Goal: Information Seeking & Learning: Find specific page/section

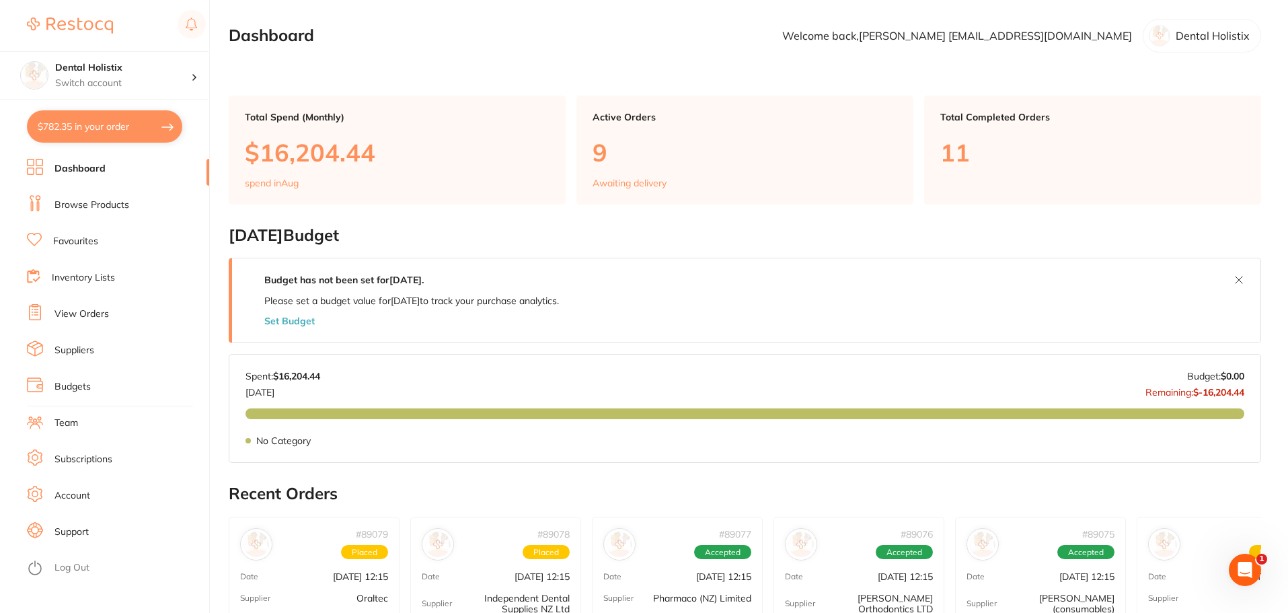
click at [115, 184] on ul "Dashboard Browse Products Favourites Inventory Lists View Orders Suppliers Budg…" at bounding box center [118, 391] width 182 height 464
click at [100, 166] on link "Dashboard" at bounding box center [79, 168] width 51 height 13
click at [100, 165] on link "Dashboard" at bounding box center [79, 168] width 51 height 13
click at [106, 198] on link "Browse Products" at bounding box center [91, 204] width 75 height 13
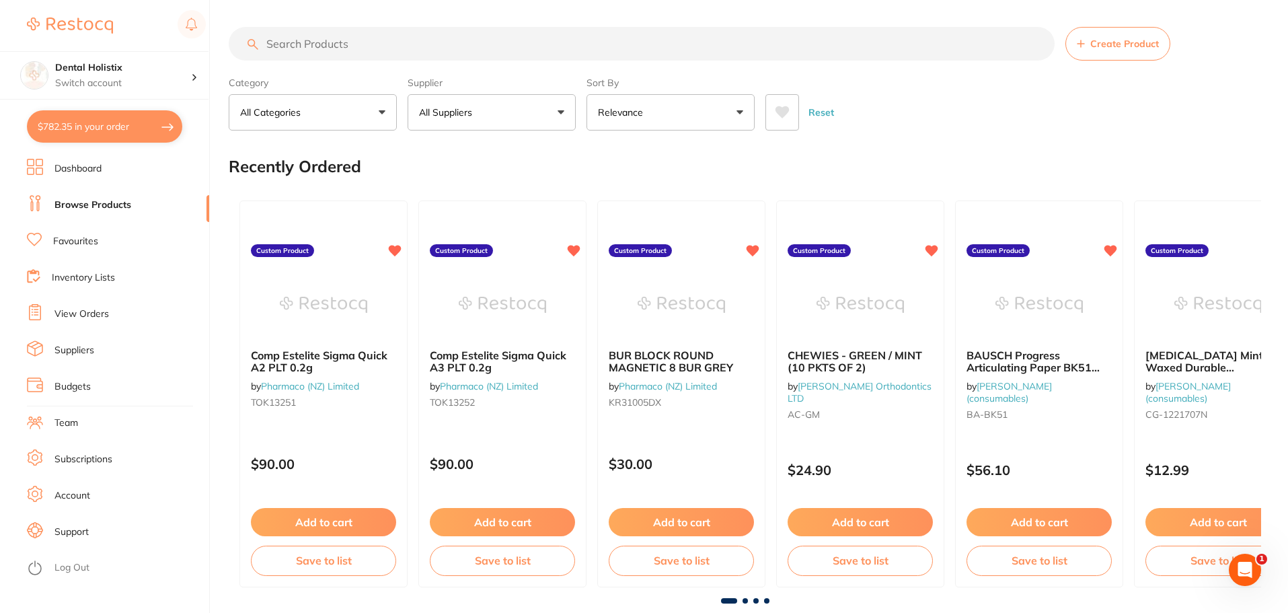
click at [404, 57] on input "search" at bounding box center [642, 44] width 826 height 34
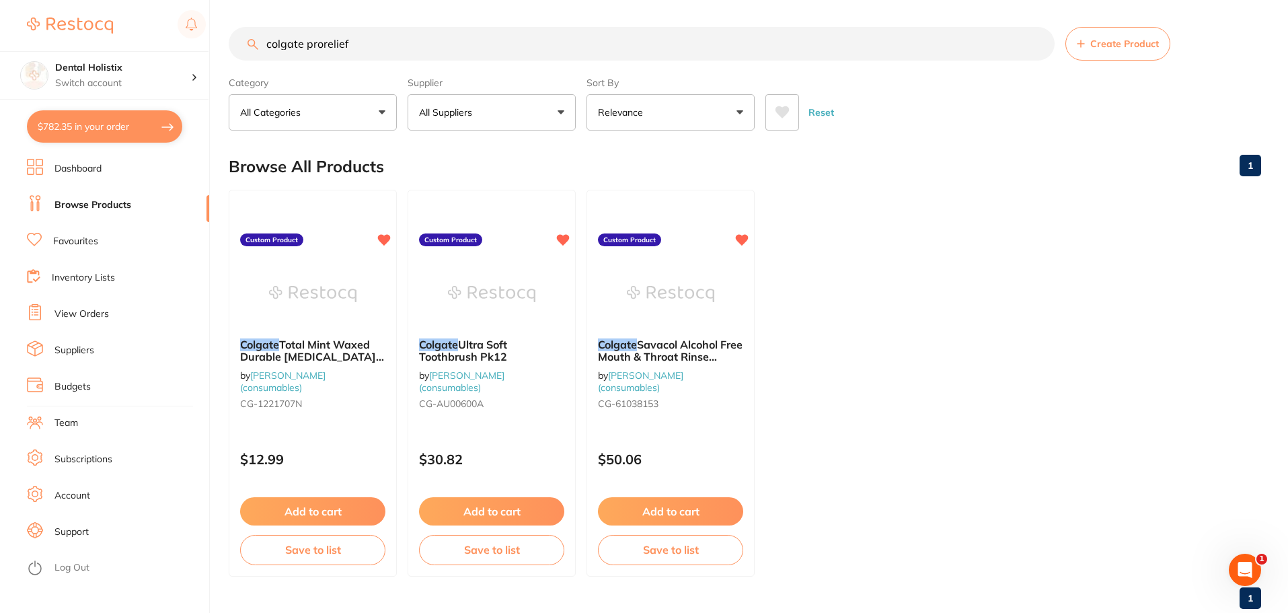
drag, startPoint x: 373, startPoint y: 45, endPoint x: 254, endPoint y: 35, distance: 120.1
click at [254, 35] on input "colgate prorelief" at bounding box center [642, 44] width 826 height 34
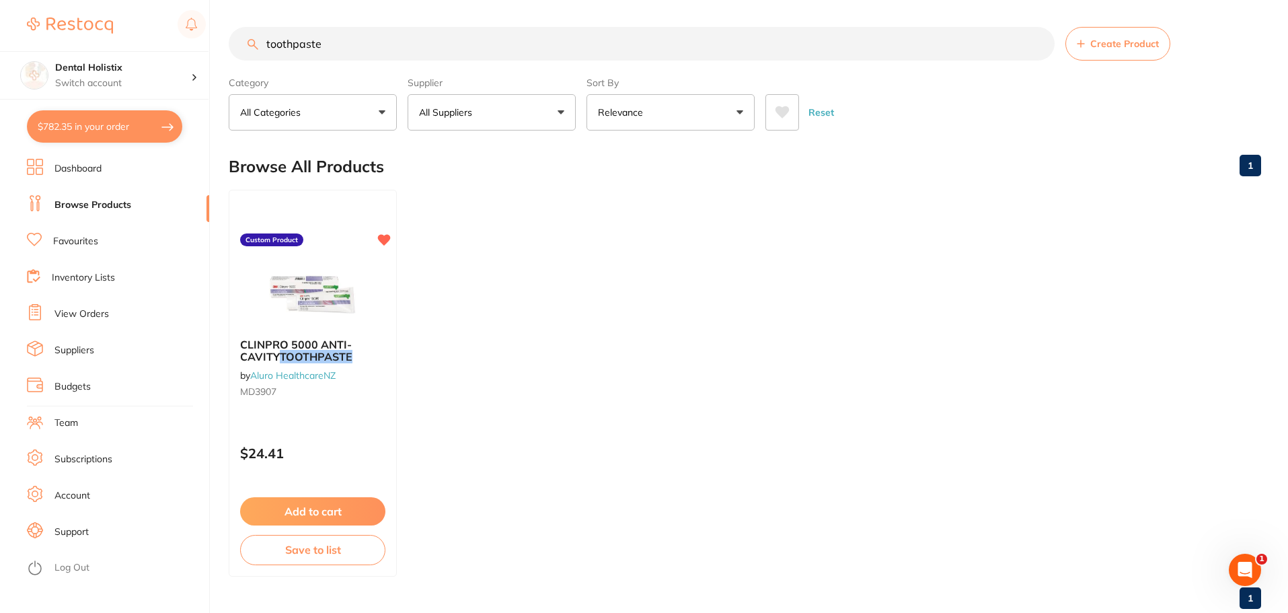
drag, startPoint x: 287, startPoint y: 34, endPoint x: 91, endPoint y: 25, distance: 195.9
click at [91, 25] on div "$782.35 Dental Holistix Switch account Dental Holistix $782.35 in your order Da…" at bounding box center [644, 306] width 1288 height 613
click at [316, 44] on input "sensetive" at bounding box center [642, 44] width 826 height 34
drag, startPoint x: 297, startPoint y: 40, endPoint x: 203, endPoint y: 30, distance: 94.7
click at [204, 30] on div "$782.35 Dental Holistix Switch account Dental Holistix $782.35 in your order Da…" at bounding box center [644, 306] width 1288 height 613
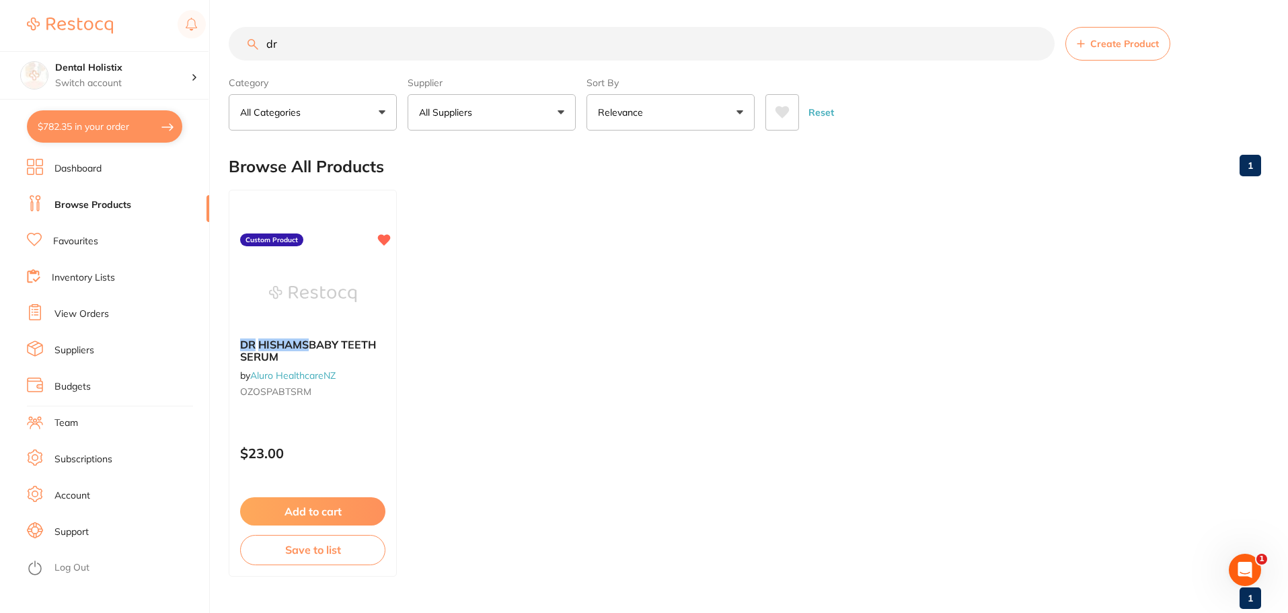
type input "d"
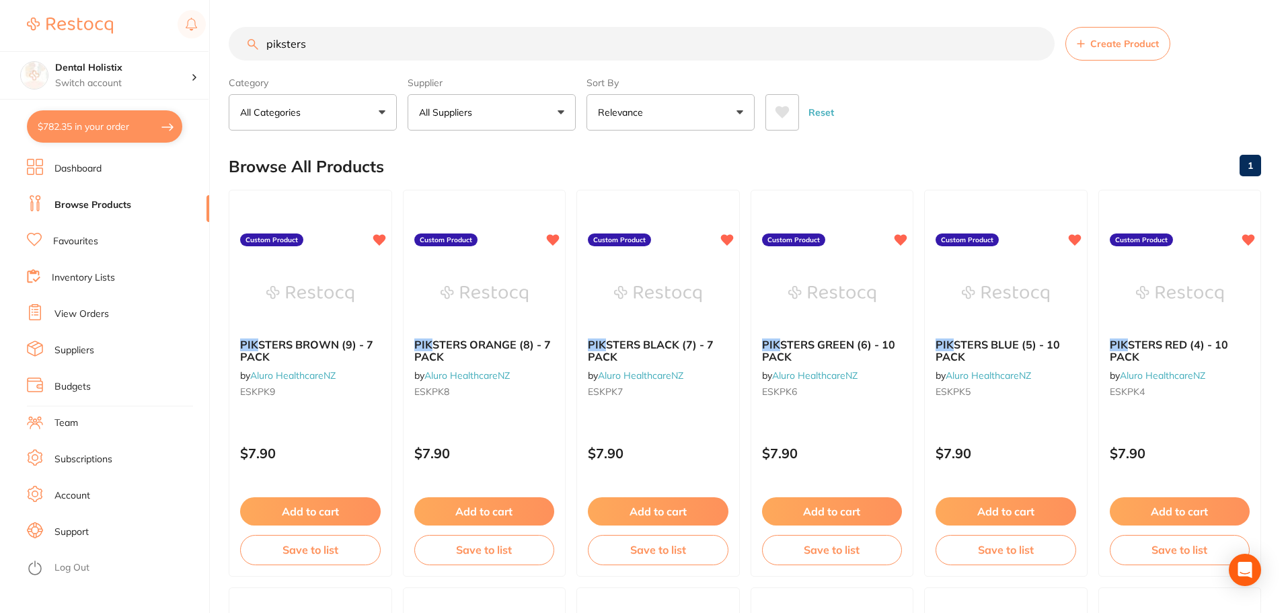
type input "piksters"
click at [505, 108] on button "All Suppliers" at bounding box center [492, 112] width 168 height 36
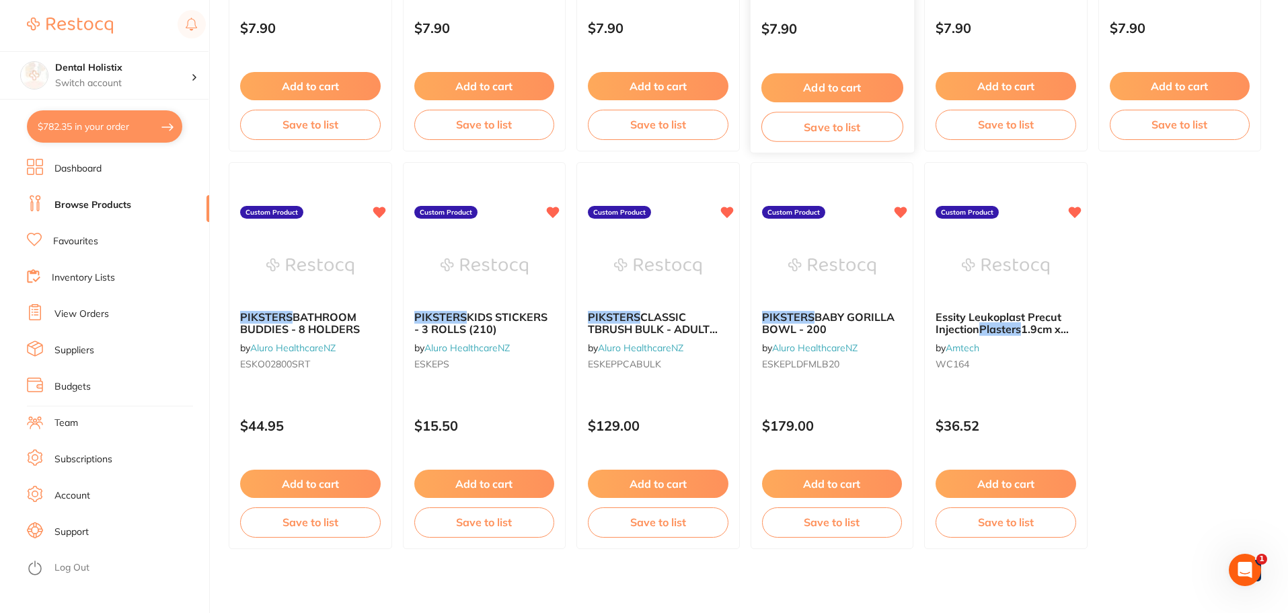
scroll to position [829, 0]
